Goal: Information Seeking & Learning: Learn about a topic

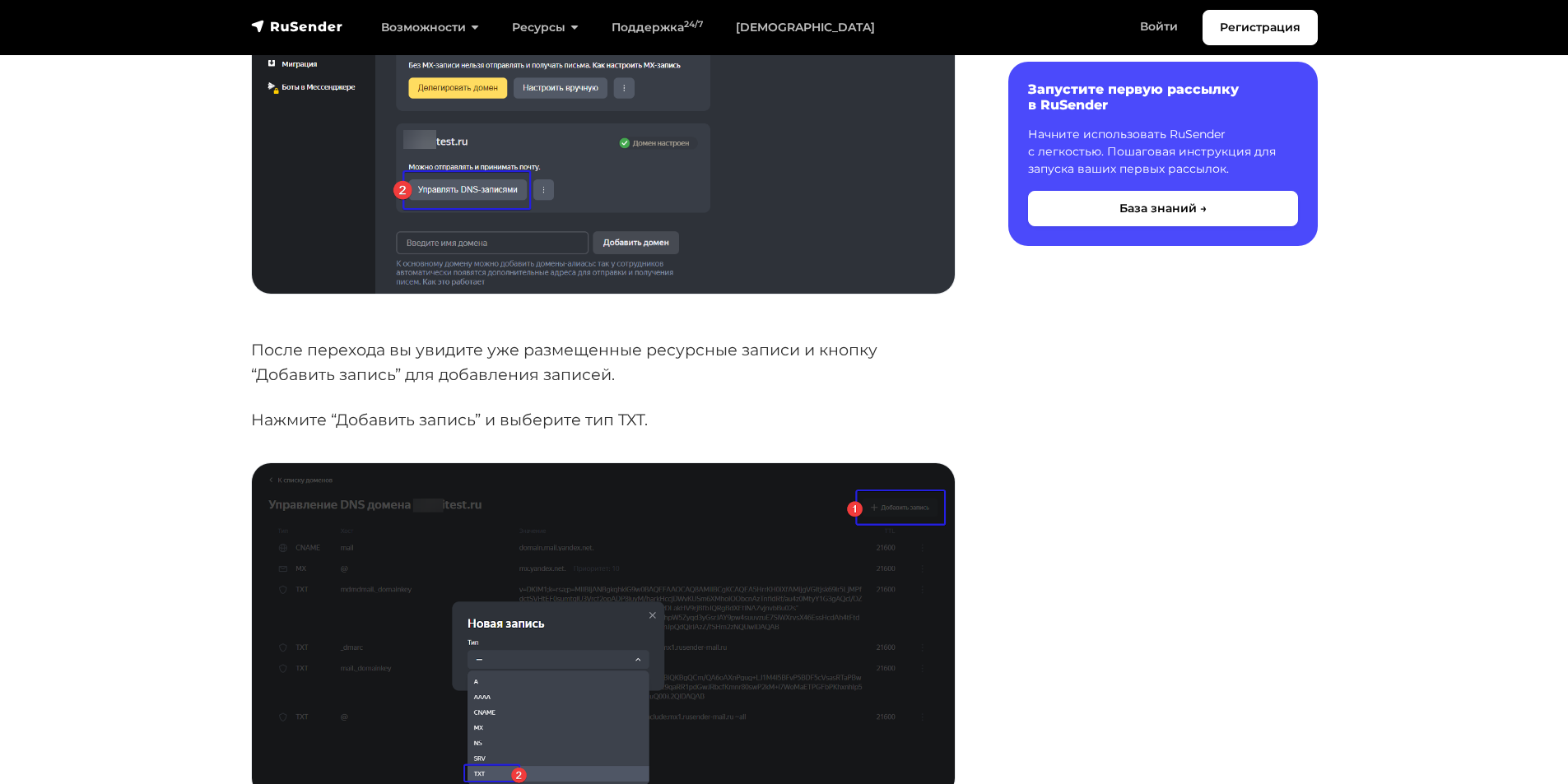
scroll to position [494, 0]
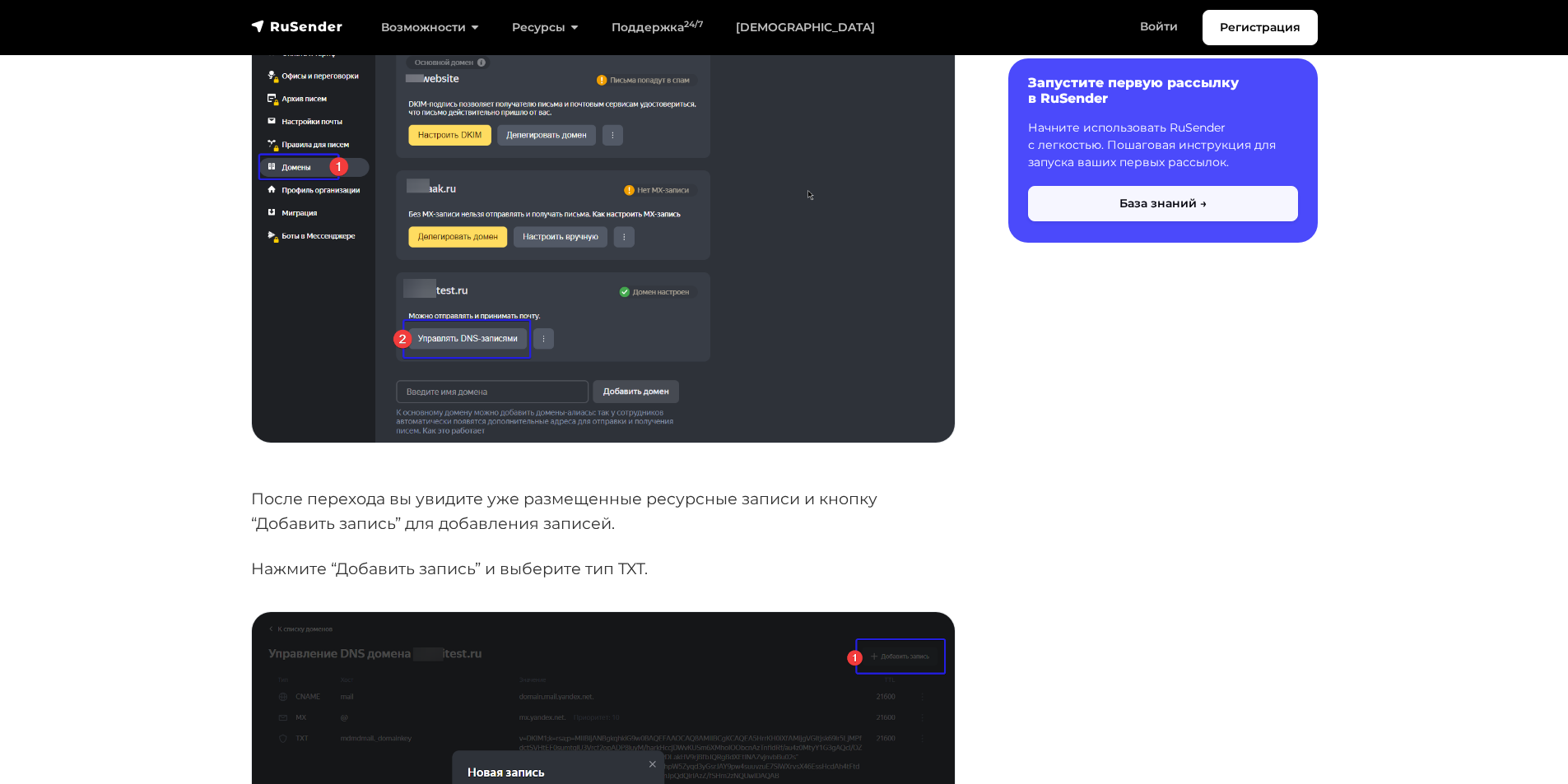
click at [1187, 206] on button "База знаний →" at bounding box center [1163, 203] width 270 height 35
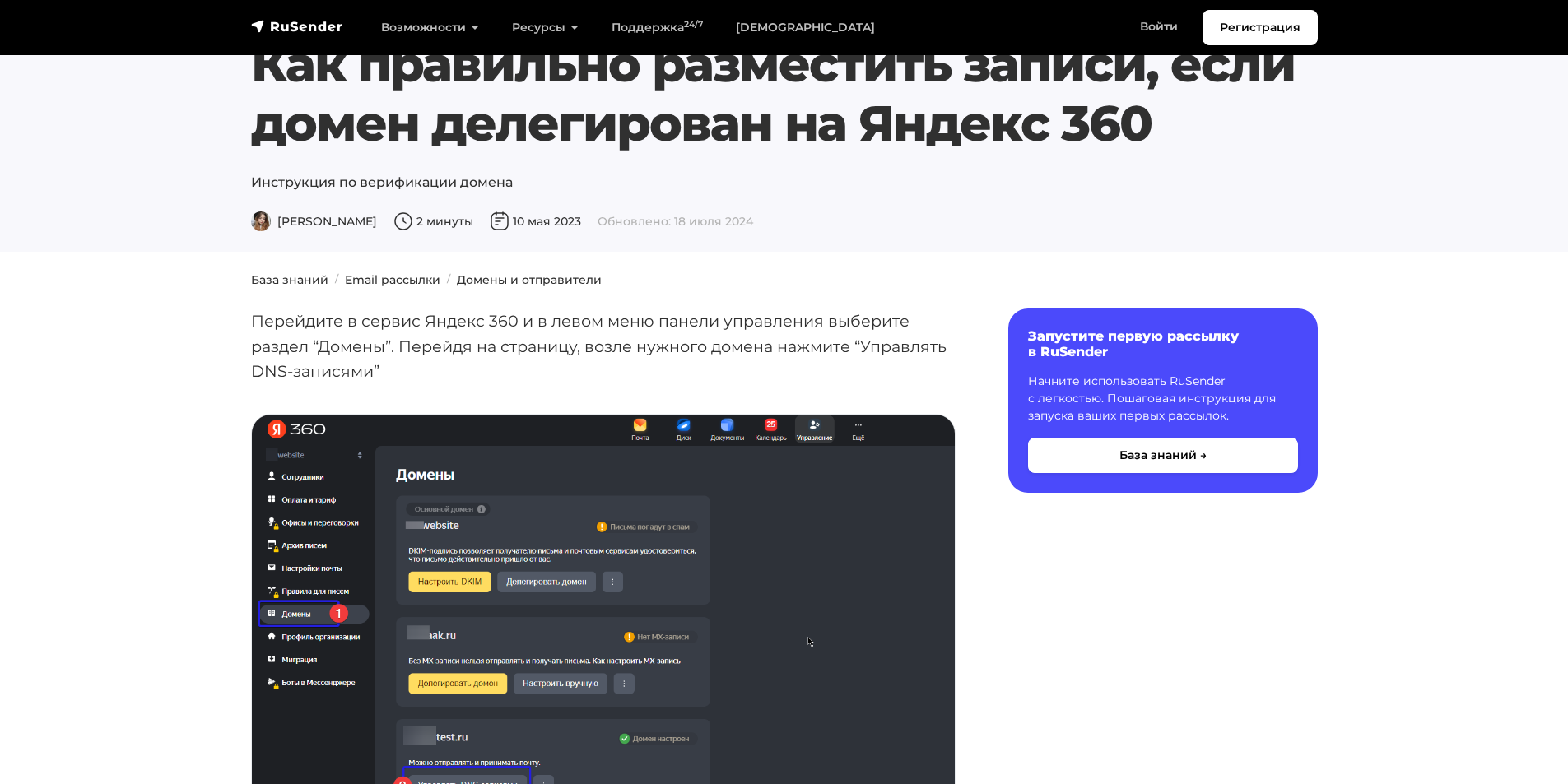
scroll to position [0, 0]
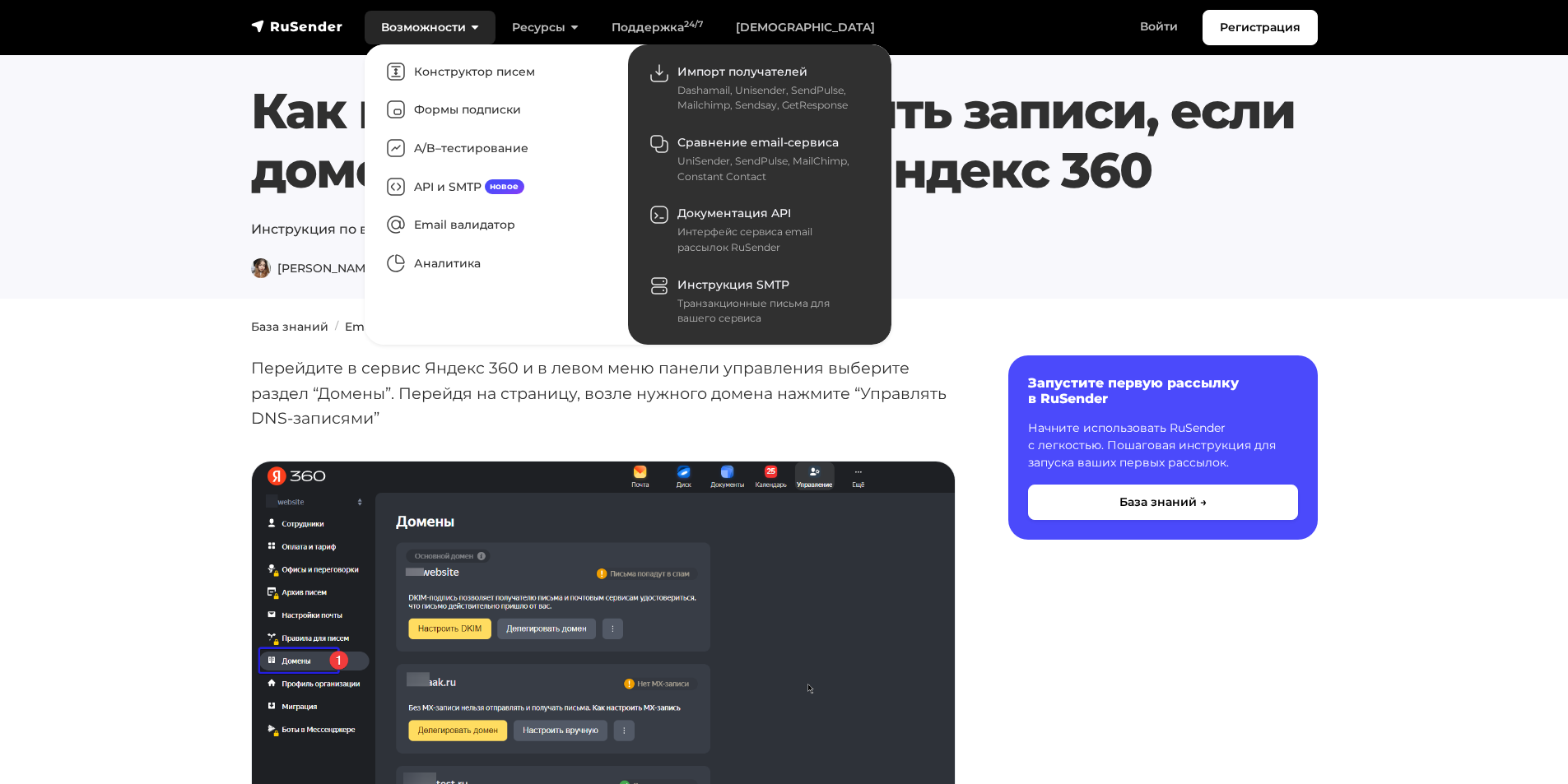
click at [418, 29] on link "Возможности" at bounding box center [430, 27] width 131 height 33
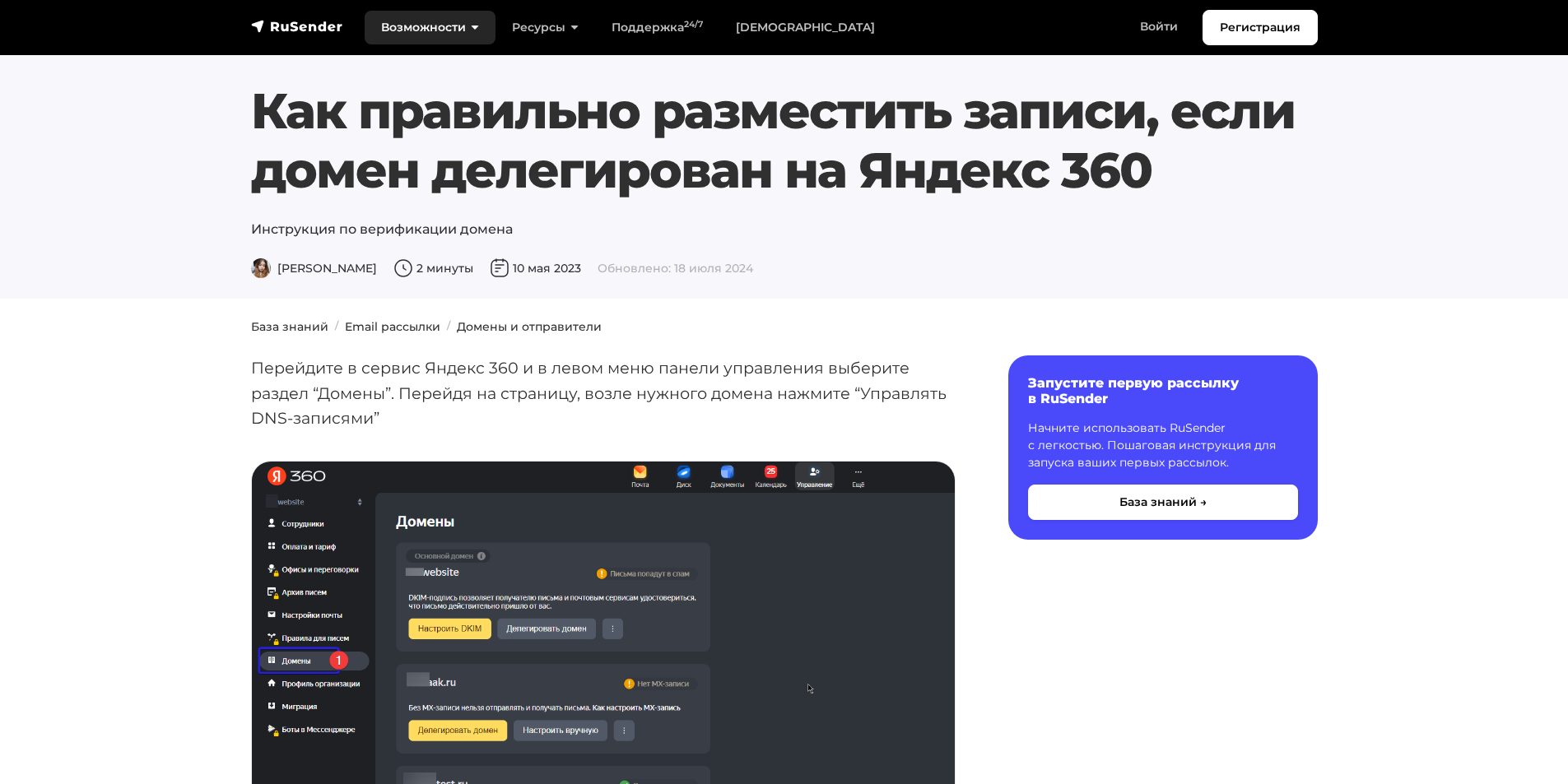
click at [418, 26] on link "Возможности" at bounding box center [430, 27] width 131 height 33
click at [319, 25] on img "navbar" at bounding box center [297, 26] width 92 height 17
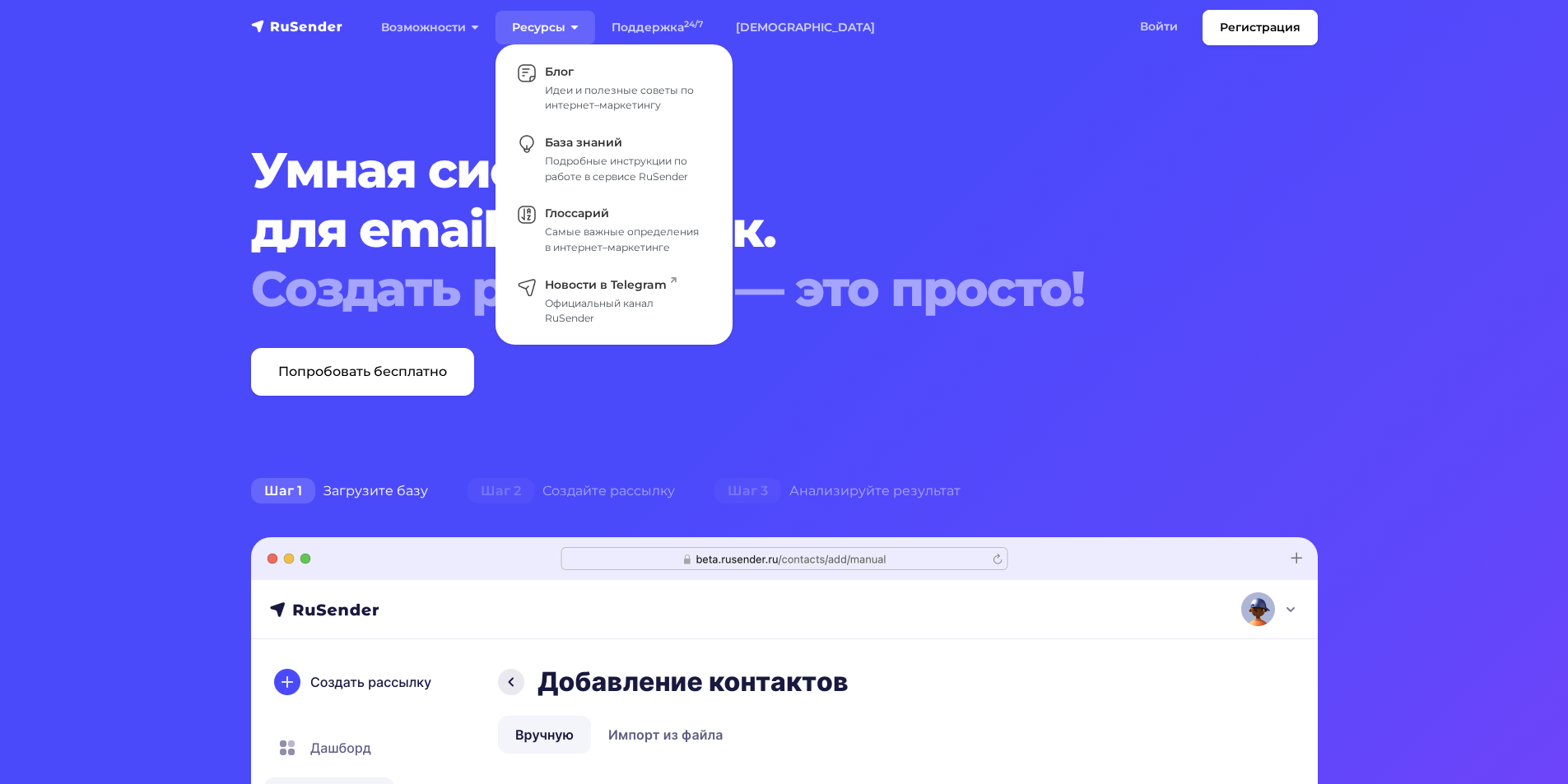
click at [545, 22] on link "Ресурсы" at bounding box center [546, 27] width 100 height 33
